Goal: Find contact information: Find contact information

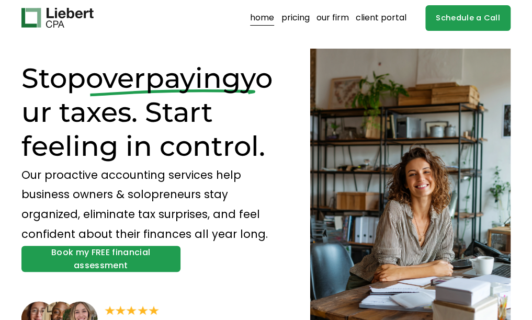
click at [330, 12] on link "our firm" at bounding box center [333, 17] width 32 height 17
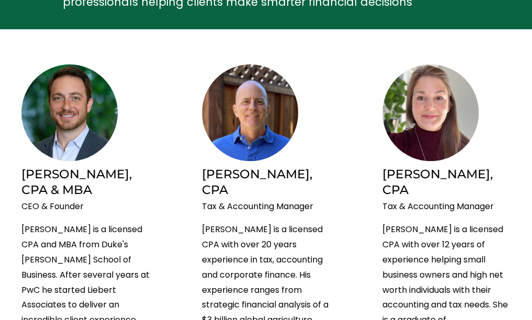
scroll to position [148, 0]
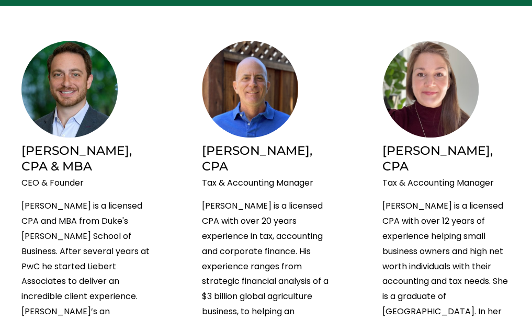
click at [72, 96] on img at bounding box center [69, 89] width 96 height 97
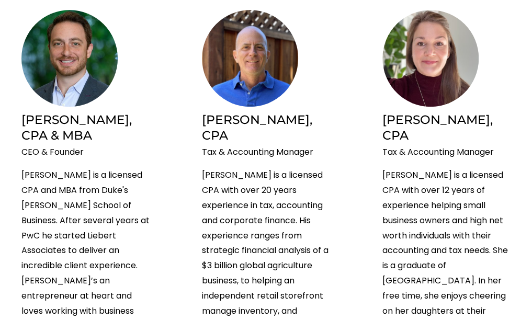
scroll to position [178, 0]
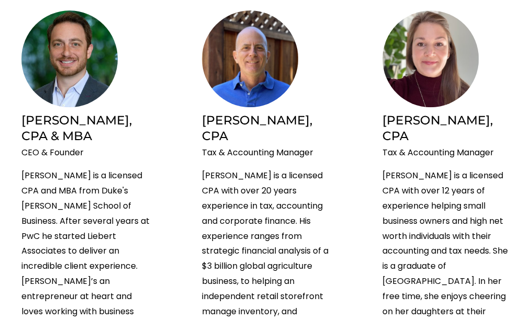
click at [63, 70] on img at bounding box center [69, 58] width 96 height 97
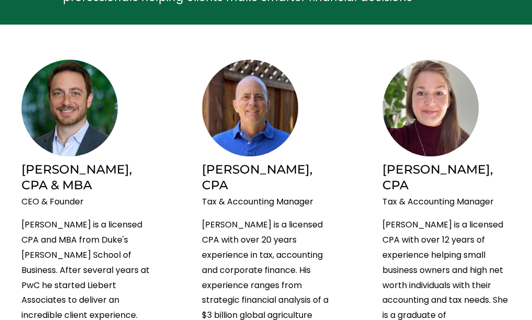
scroll to position [129, 0]
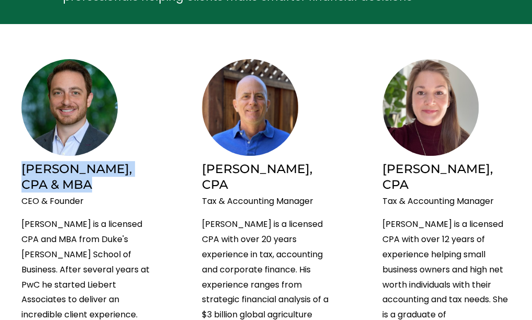
drag, startPoint x: 62, startPoint y: 187, endPoint x: 22, endPoint y: 170, distance: 42.7
click at [22, 170] on h2 "Brian Liebert, CPA & MBA" at bounding box center [85, 177] width 128 height 32
drag, startPoint x: 87, startPoint y: 206, endPoint x: -2, endPoint y: 170, distance: 96.0
copy div "Brian Liebert, CPA & MBA CEO & Founder"
